Goal: Task Accomplishment & Management: Complete application form

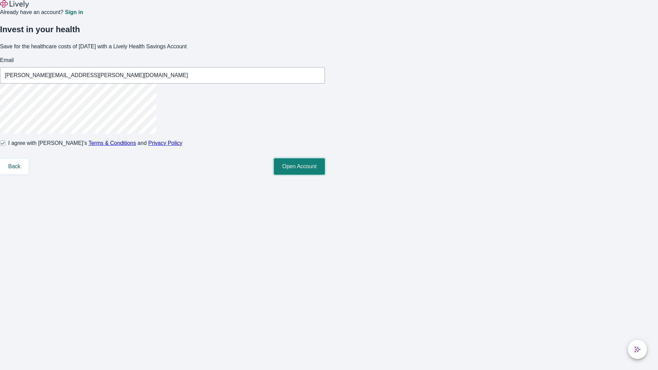
click at [325, 175] on button "Open Account" at bounding box center [299, 166] width 51 height 16
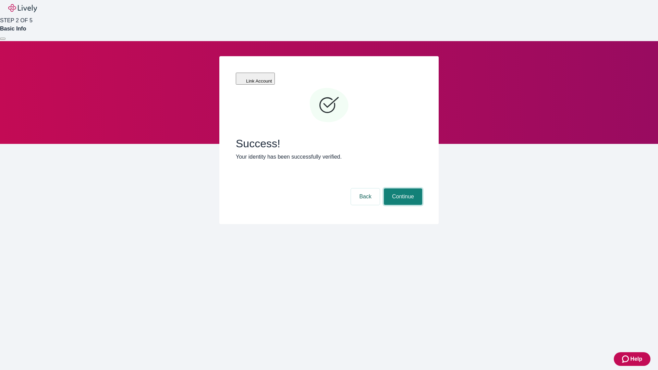
click at [402, 188] on button "Continue" at bounding box center [403, 196] width 38 height 16
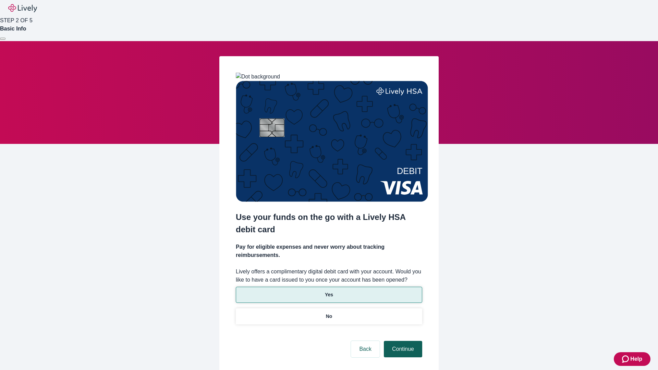
click at [329, 291] on p "Yes" at bounding box center [329, 294] width 8 height 7
click at [402, 341] on button "Continue" at bounding box center [403, 349] width 38 height 16
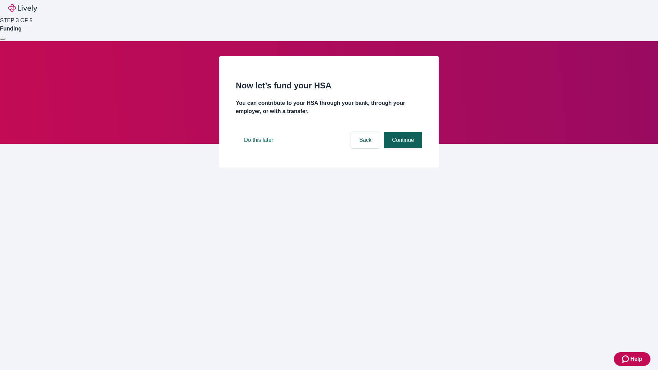
click at [402, 148] on button "Continue" at bounding box center [403, 140] width 38 height 16
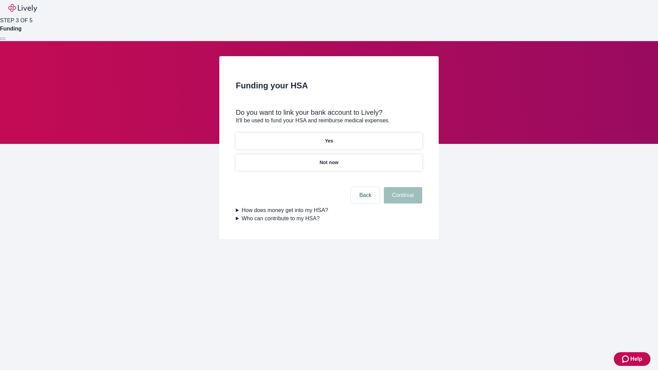
click at [329, 137] on p "Yes" at bounding box center [329, 140] width 8 height 7
click at [402, 187] on button "Continue" at bounding box center [403, 195] width 38 height 16
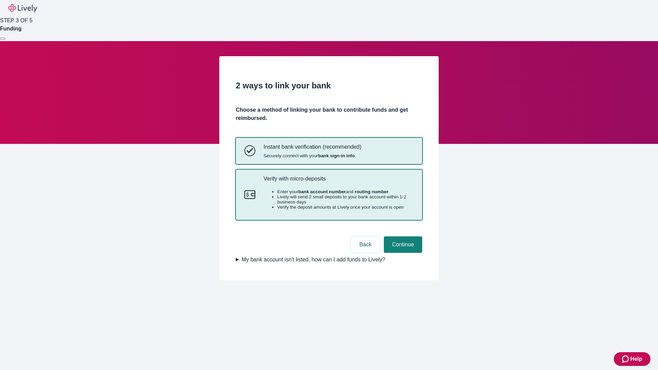
click at [338, 182] on p "Verify with micro-deposits" at bounding box center [338, 178] width 150 height 7
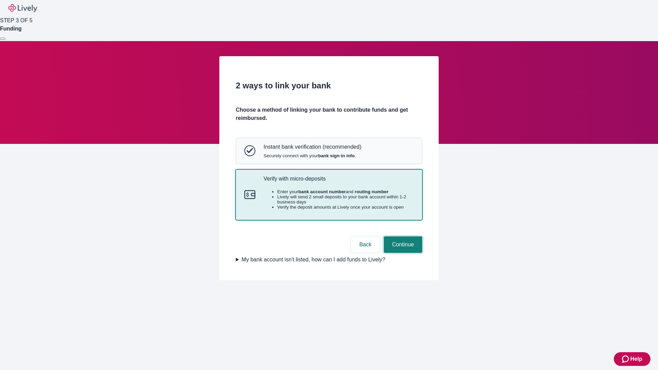
click at [402, 253] on button "Continue" at bounding box center [403, 244] width 38 height 16
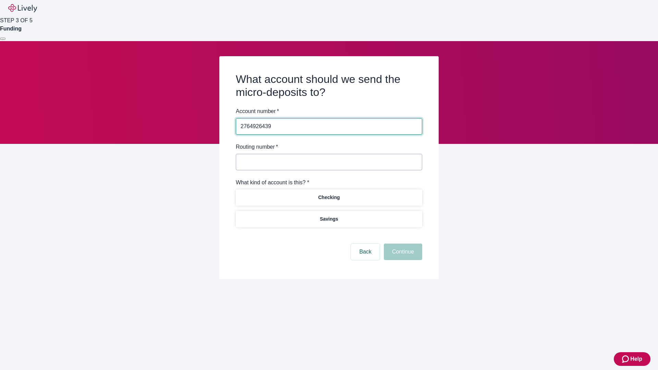
type input "2764926439"
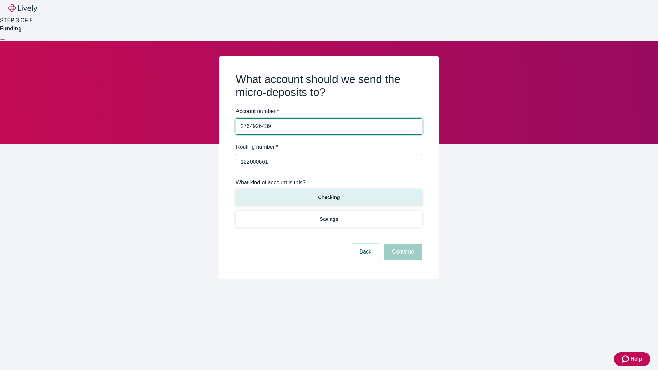
type input "122000661"
click at [329, 197] on p "Checking" at bounding box center [329, 197] width 22 height 7
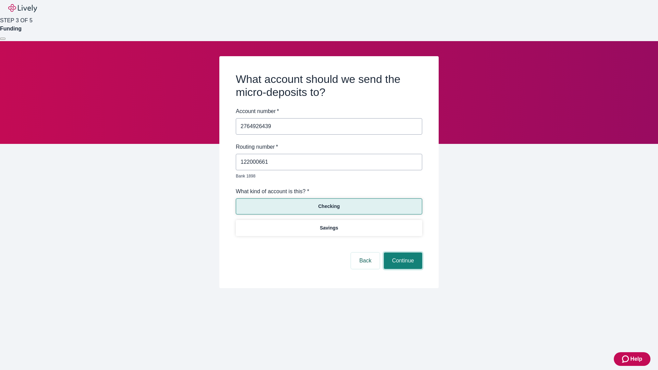
click at [402, 253] on button "Continue" at bounding box center [403, 261] width 38 height 16
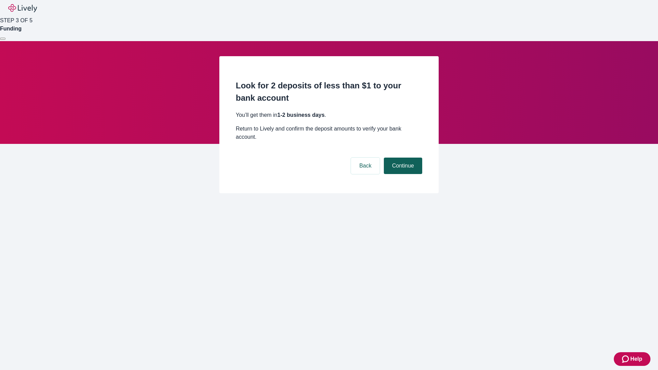
click at [402, 158] on button "Continue" at bounding box center [403, 166] width 38 height 16
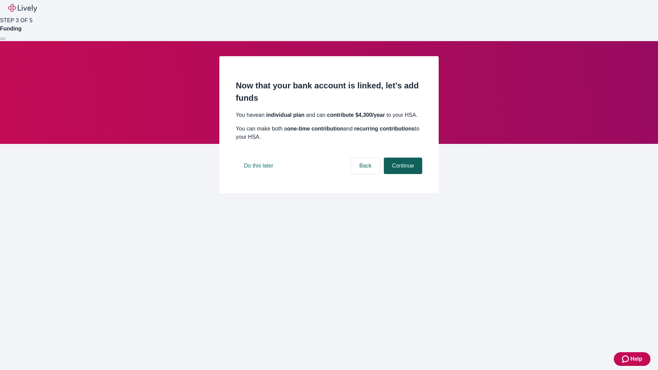
click at [402, 174] on button "Continue" at bounding box center [403, 166] width 38 height 16
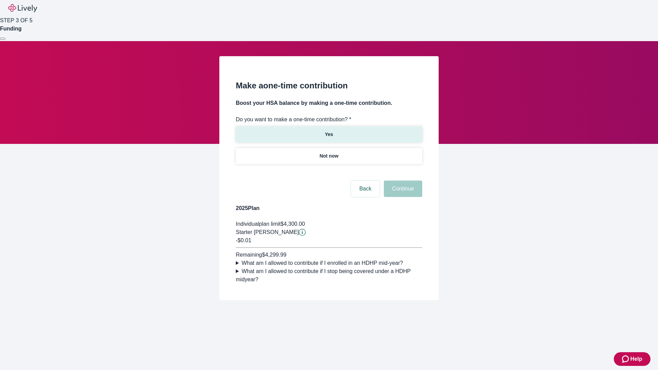
click at [329, 131] on p "Yes" at bounding box center [329, 134] width 8 height 7
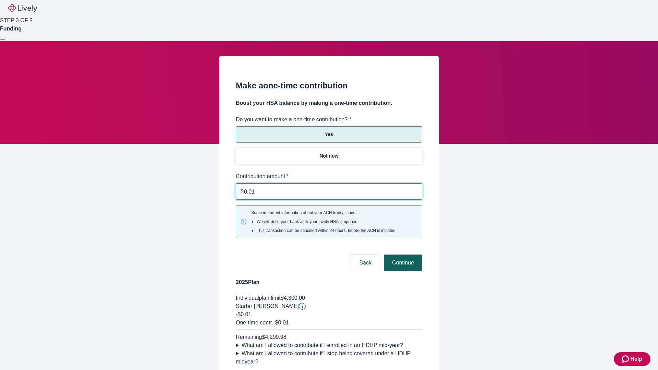
type input "0.01"
click at [402, 255] on button "Continue" at bounding box center [403, 263] width 38 height 16
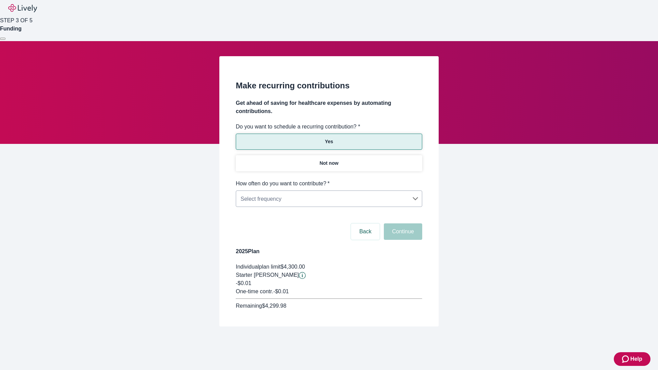
click at [329, 180] on body "Help STEP 3 OF 5 Funding Make recurring contributions Get ahead of saving for h…" at bounding box center [329, 179] width 658 height 359
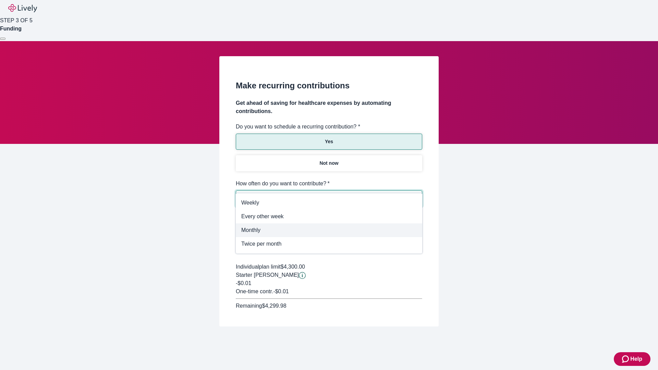
click at [329, 230] on span "Monthly" at bounding box center [328, 230] width 175 height 8
type input "Monthly"
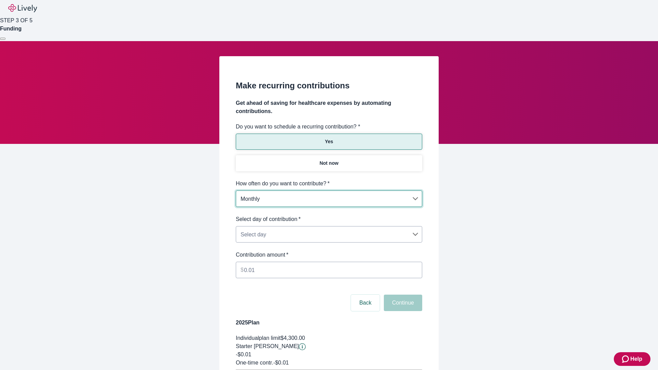
click at [329, 215] on body "Help STEP 3 OF 5 Funding Make recurring contributions Get ahead of saving for h…" at bounding box center [329, 215] width 658 height 431
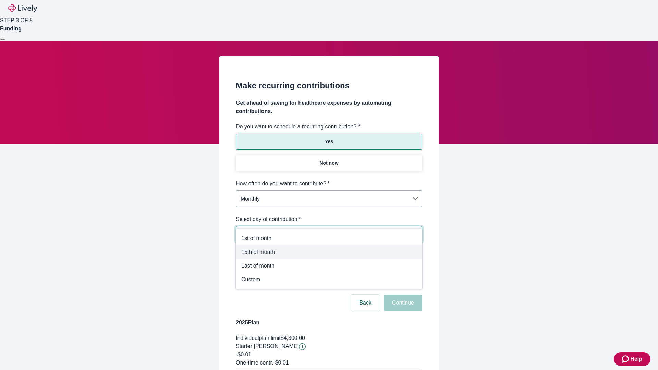
click at [329, 252] on span "15th of month" at bounding box center [328, 252] width 175 height 8
type input "Monthly15th"
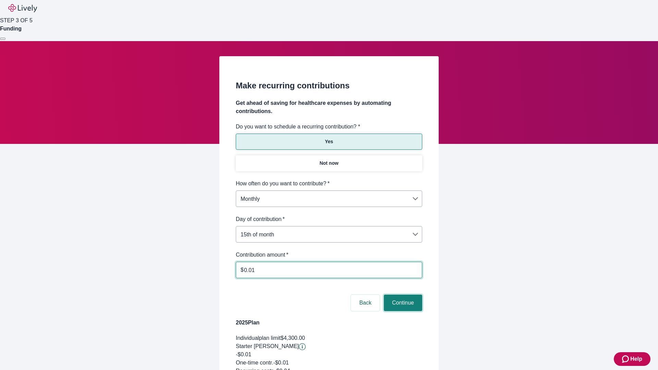
click at [402, 295] on button "Continue" at bounding box center [403, 303] width 38 height 16
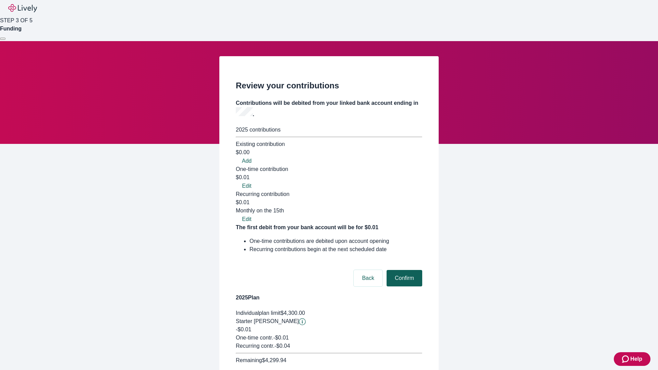
click at [403, 270] on button "Confirm" at bounding box center [405, 278] width 36 height 16
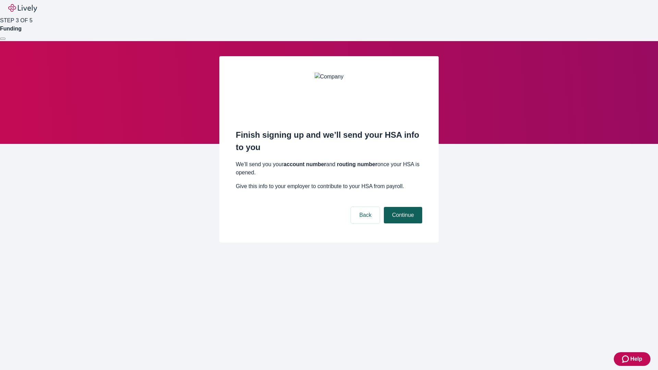
click at [402, 207] on button "Continue" at bounding box center [403, 215] width 38 height 16
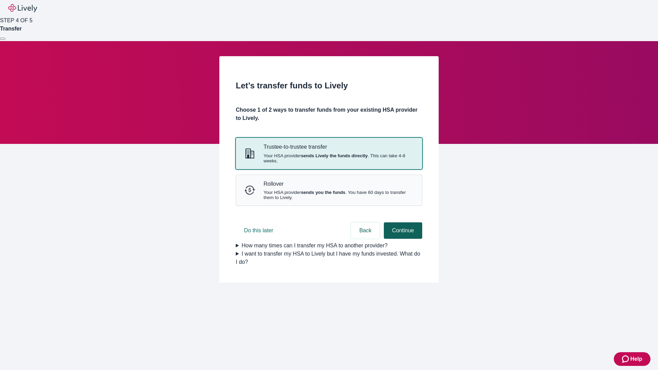
click at [329, 158] on strong "sends Lively the funds directly" at bounding box center [334, 155] width 67 height 5
click at [402, 239] on button "Continue" at bounding box center [403, 230] width 38 height 16
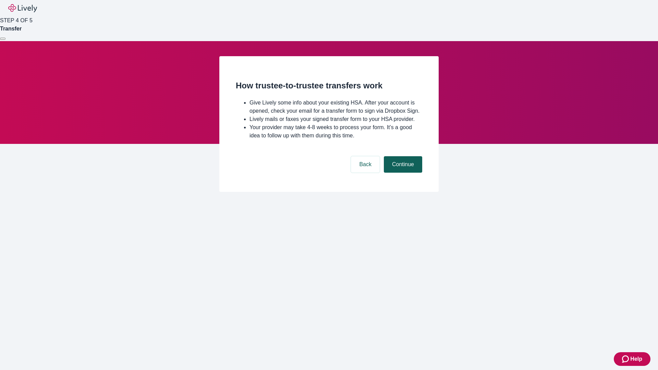
click at [402, 173] on button "Continue" at bounding box center [403, 164] width 38 height 16
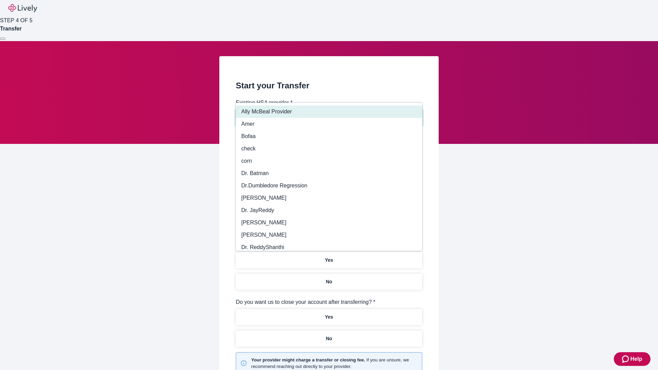
type input "Other"
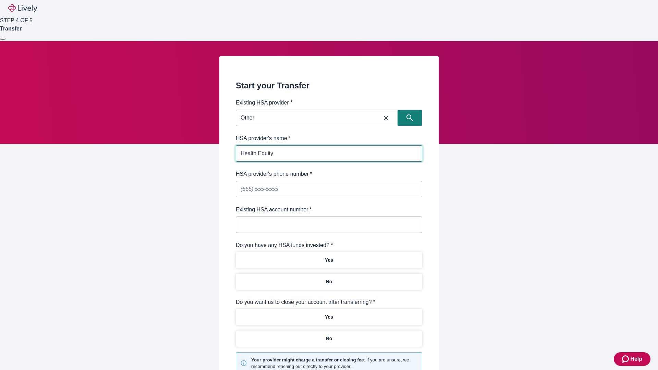
type input "Health Equity"
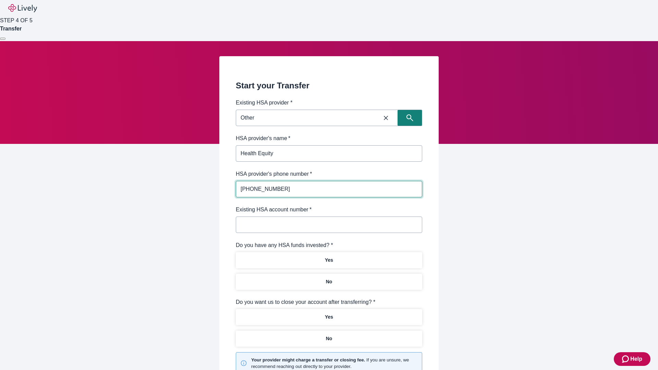
type input "(434) 343-4344"
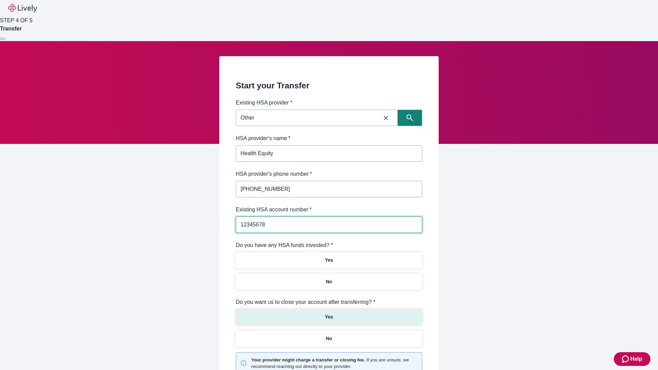
type input "12345678"
click at [329, 278] on p "No" at bounding box center [329, 281] width 7 height 7
click at [329, 314] on p "Yes" at bounding box center [329, 317] width 8 height 7
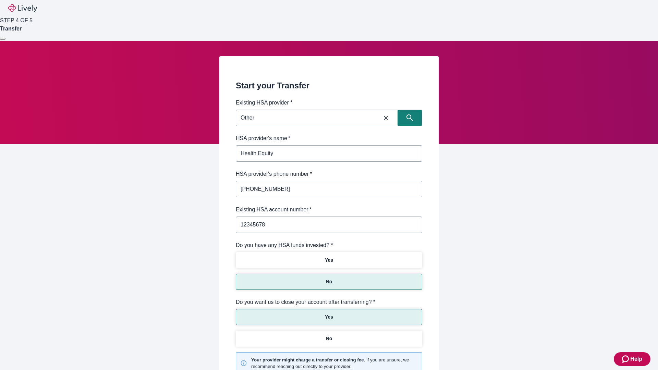
scroll to position [71, 0]
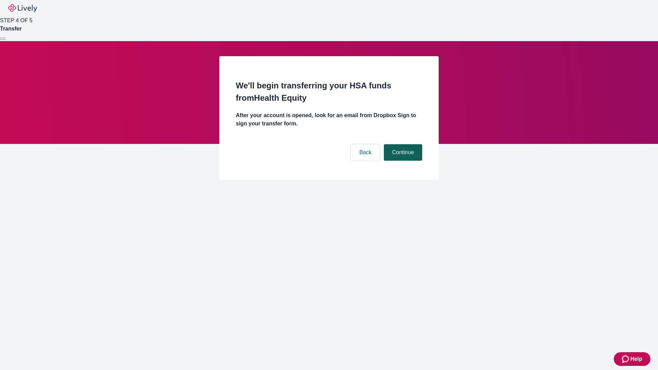
click at [402, 144] on button "Continue" at bounding box center [403, 152] width 38 height 16
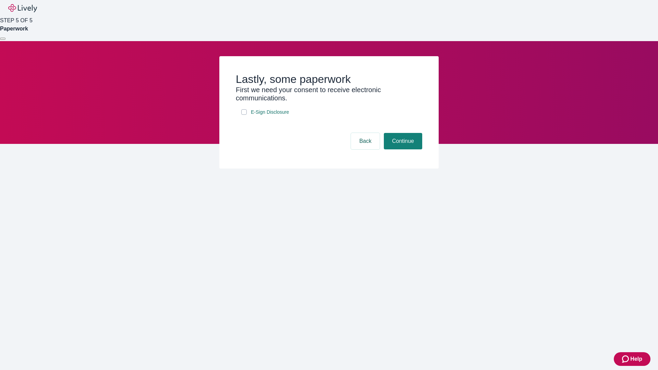
click at [244, 115] on input "E-Sign Disclosure" at bounding box center [243, 111] width 5 height 5
checkbox input "true"
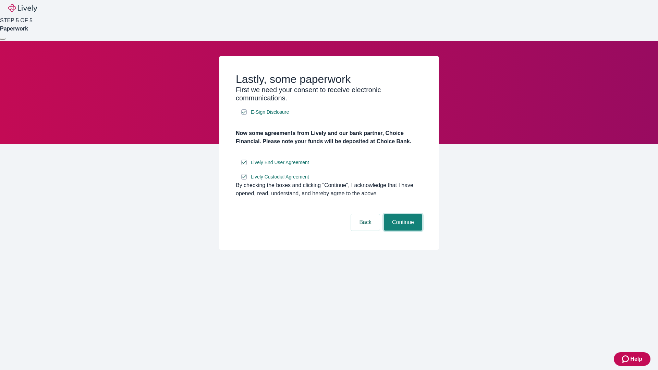
click at [402, 231] on button "Continue" at bounding box center [403, 222] width 38 height 16
